Goal: Information Seeking & Learning: Learn about a topic

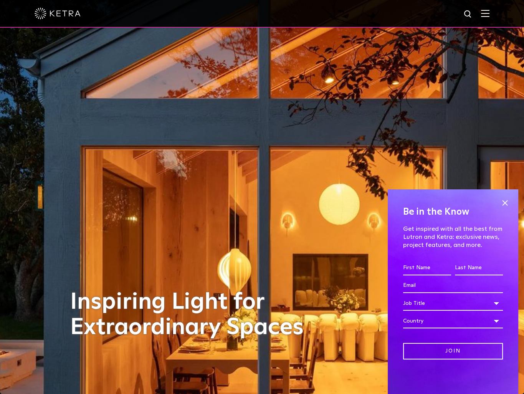
click at [490, 15] on img at bounding box center [485, 13] width 8 height 7
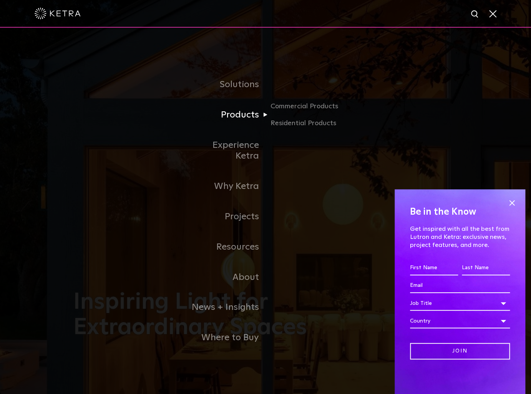
click at [247, 126] on link "Products" at bounding box center [226, 115] width 79 height 30
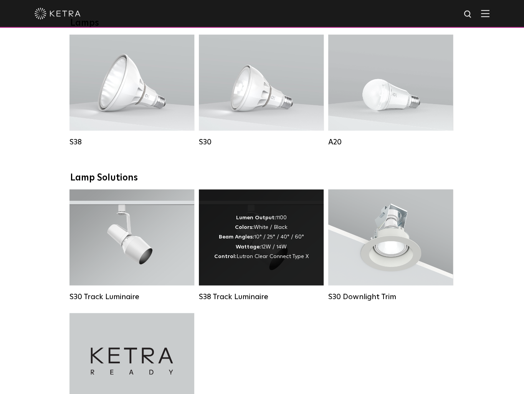
scroll to position [568, 0]
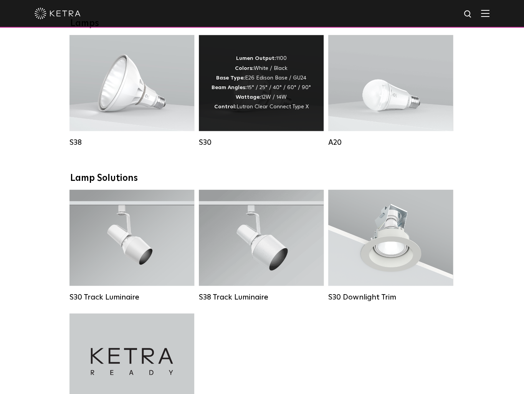
click at [284, 78] on div "Lumen Output: 1100 Colors: White / Black Base Type: E26 Edison Base / GU24 Beam…" at bounding box center [262, 83] width 100 height 58
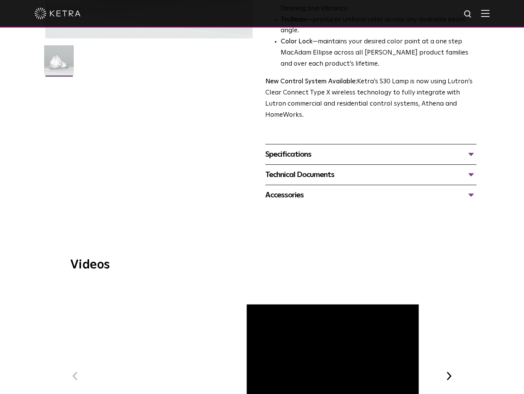
scroll to position [103, 0]
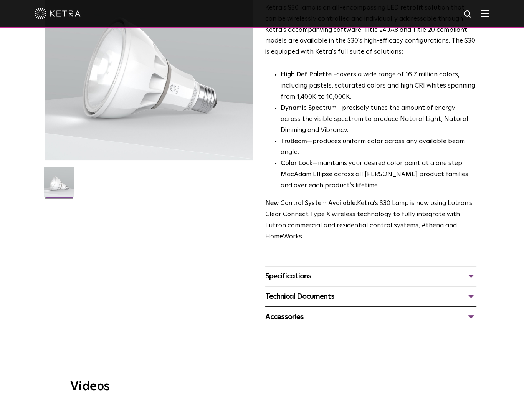
click at [305, 270] on div "Specifications" at bounding box center [371, 276] width 212 height 12
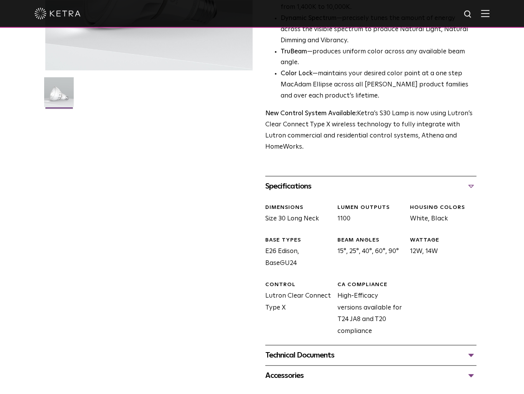
scroll to position [225, 0]
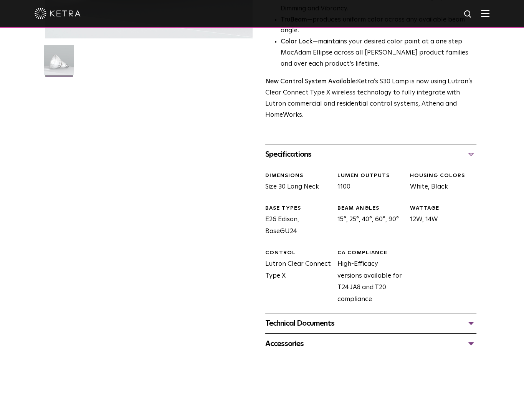
click at [335, 317] on div "Technical Documents" at bounding box center [371, 323] width 212 height 12
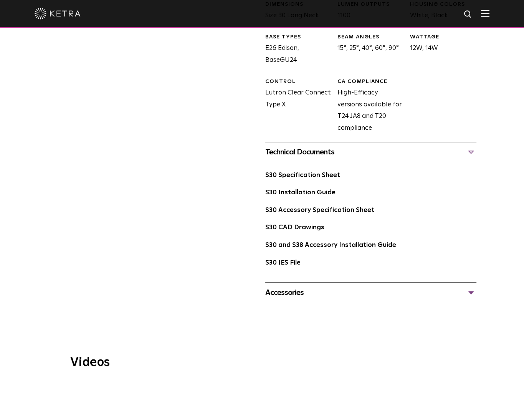
scroll to position [428, 0]
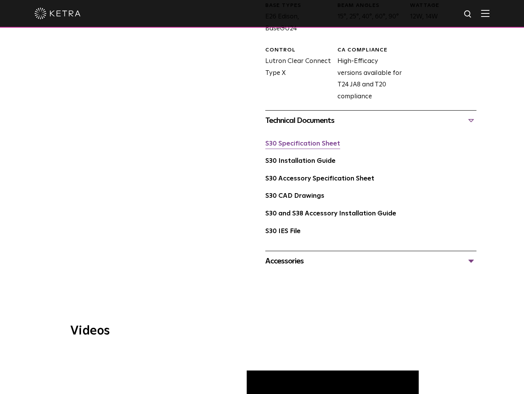
click at [305, 141] on link "S30 Specification Sheet" at bounding box center [302, 144] width 75 height 7
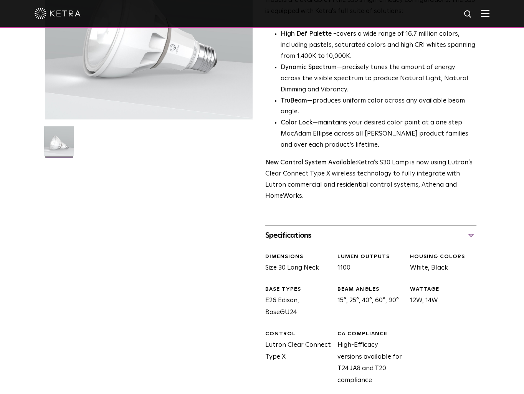
scroll to position [0, 0]
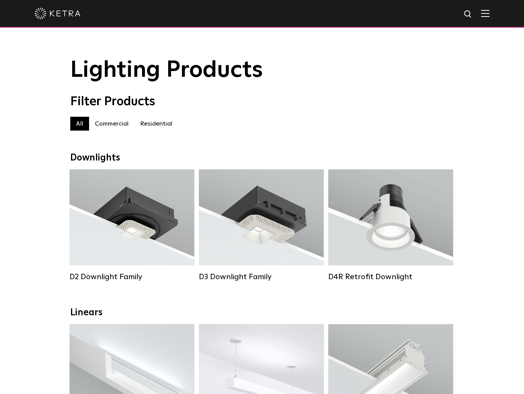
click at [158, 129] on label "Residential" at bounding box center [156, 124] width 44 height 14
